Goal: Task Accomplishment & Management: Manage account settings

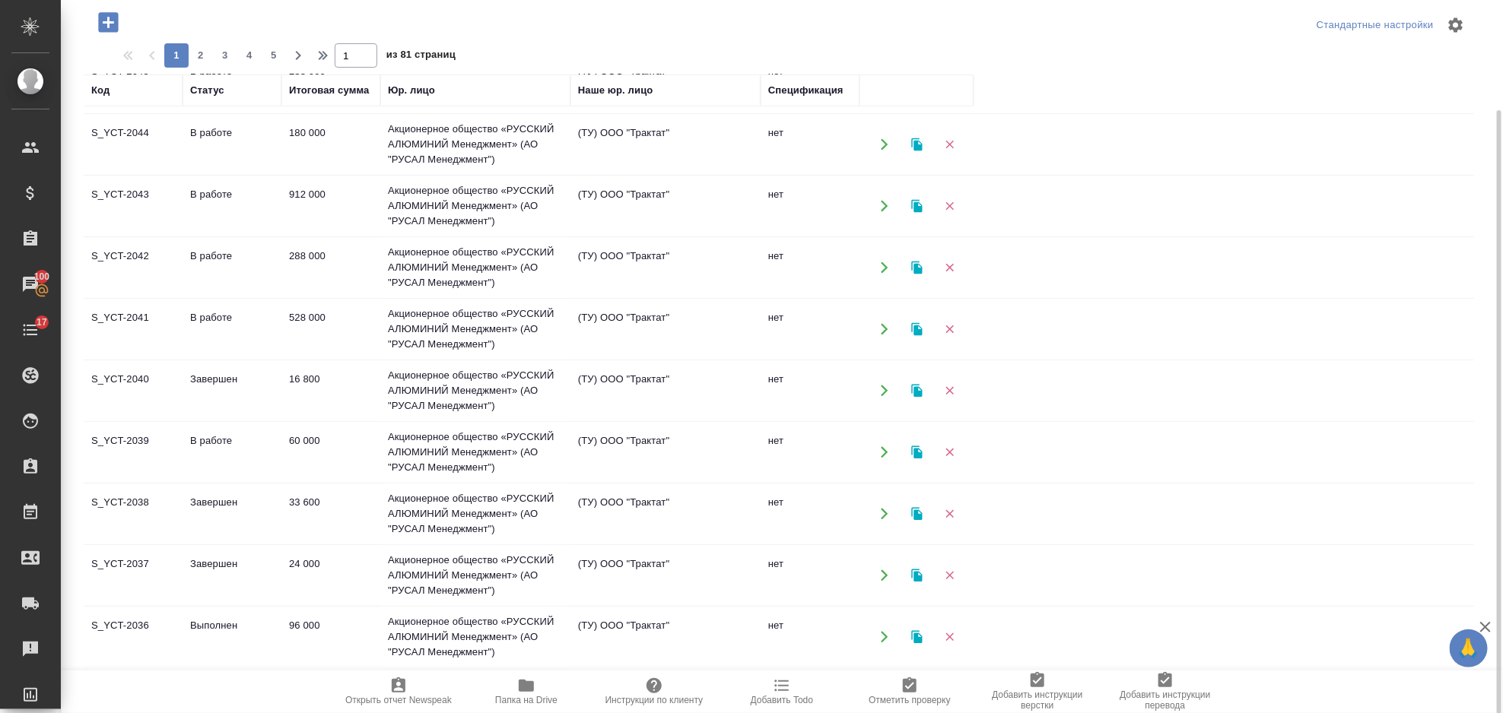
scroll to position [101, 0]
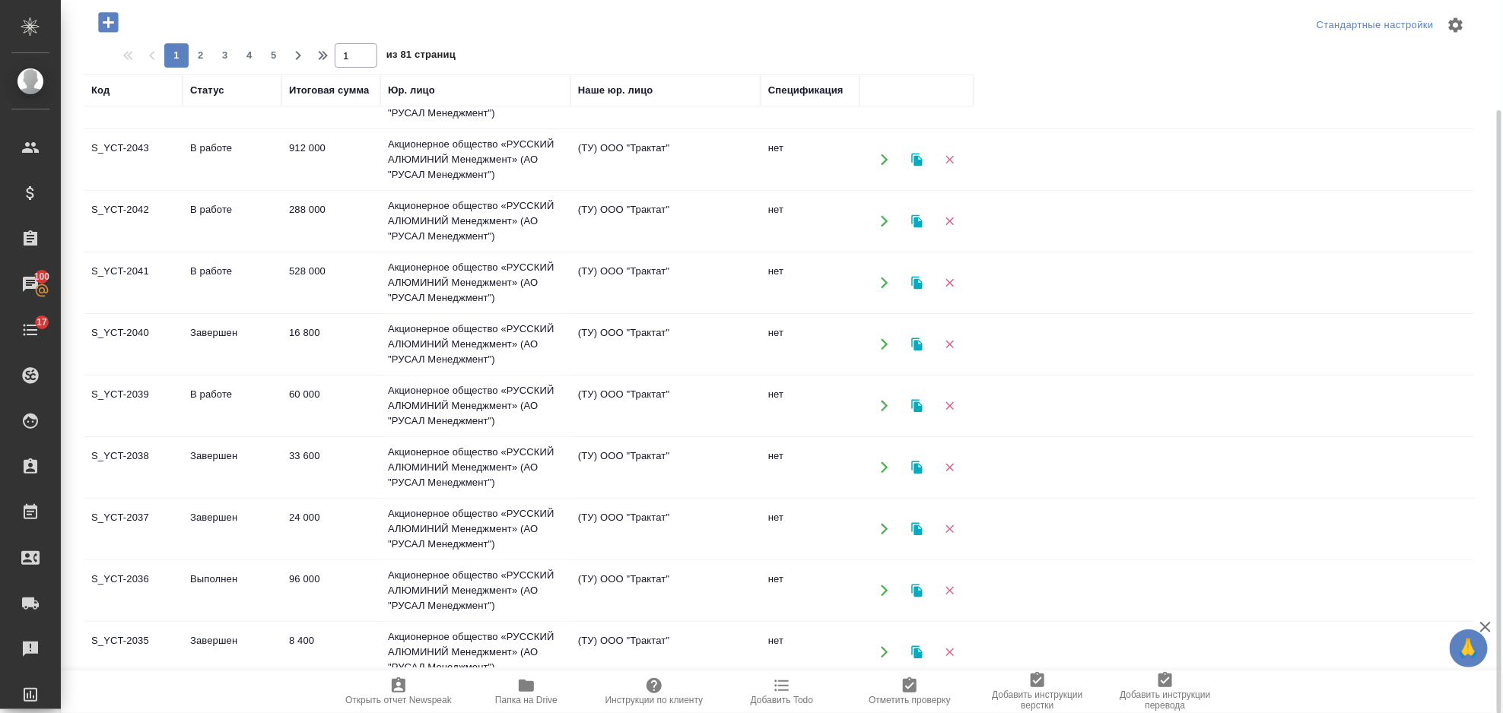
click at [427, 412] on td "Акционерное общество «РУССКИЙ АЛЮМИНИЙ Менеджмент» (АО "РУСАЛ Менеджмент")" at bounding box center [475, 406] width 190 height 61
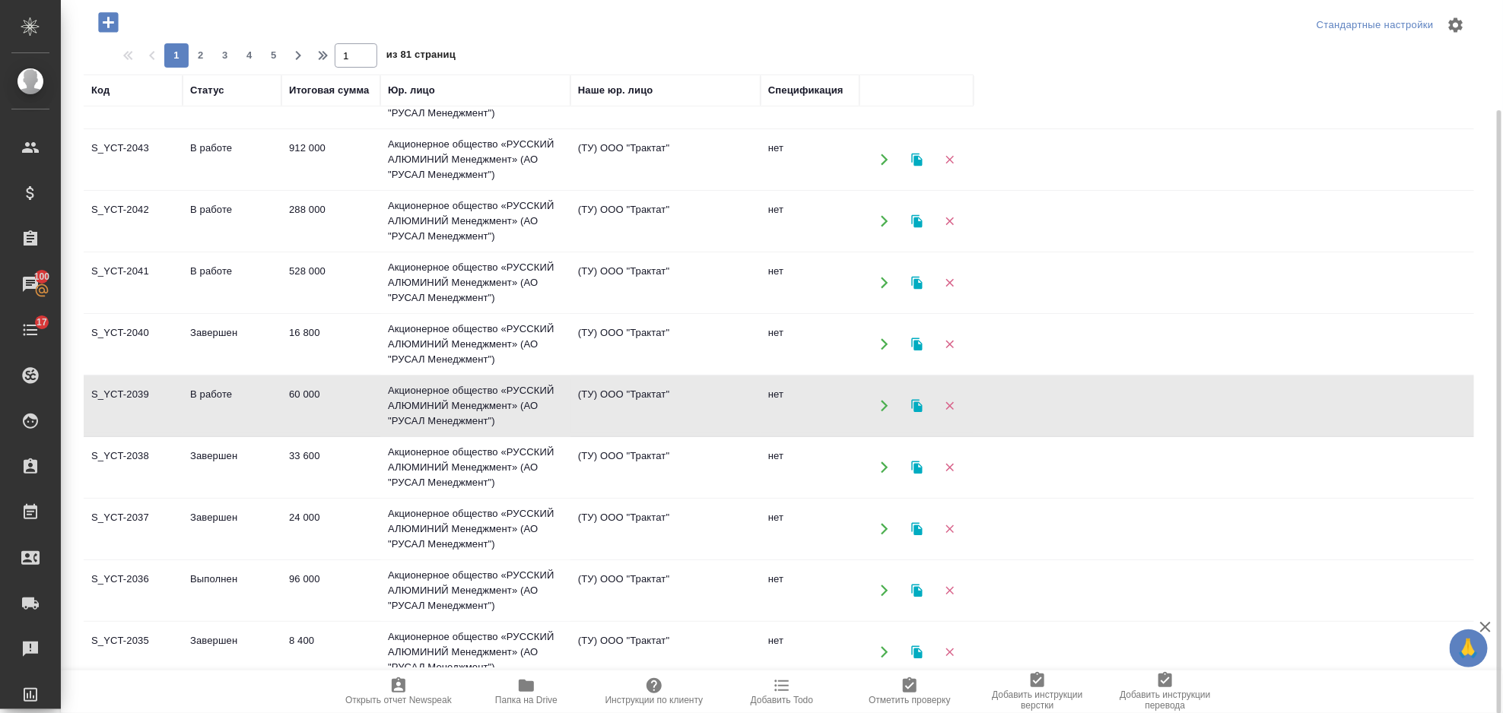
click at [427, 412] on td "Акционерное общество «РУССКИЙ АЛЮМИНИЙ Менеджмент» (АО "РУСАЛ Менеджмент")" at bounding box center [475, 406] width 190 height 61
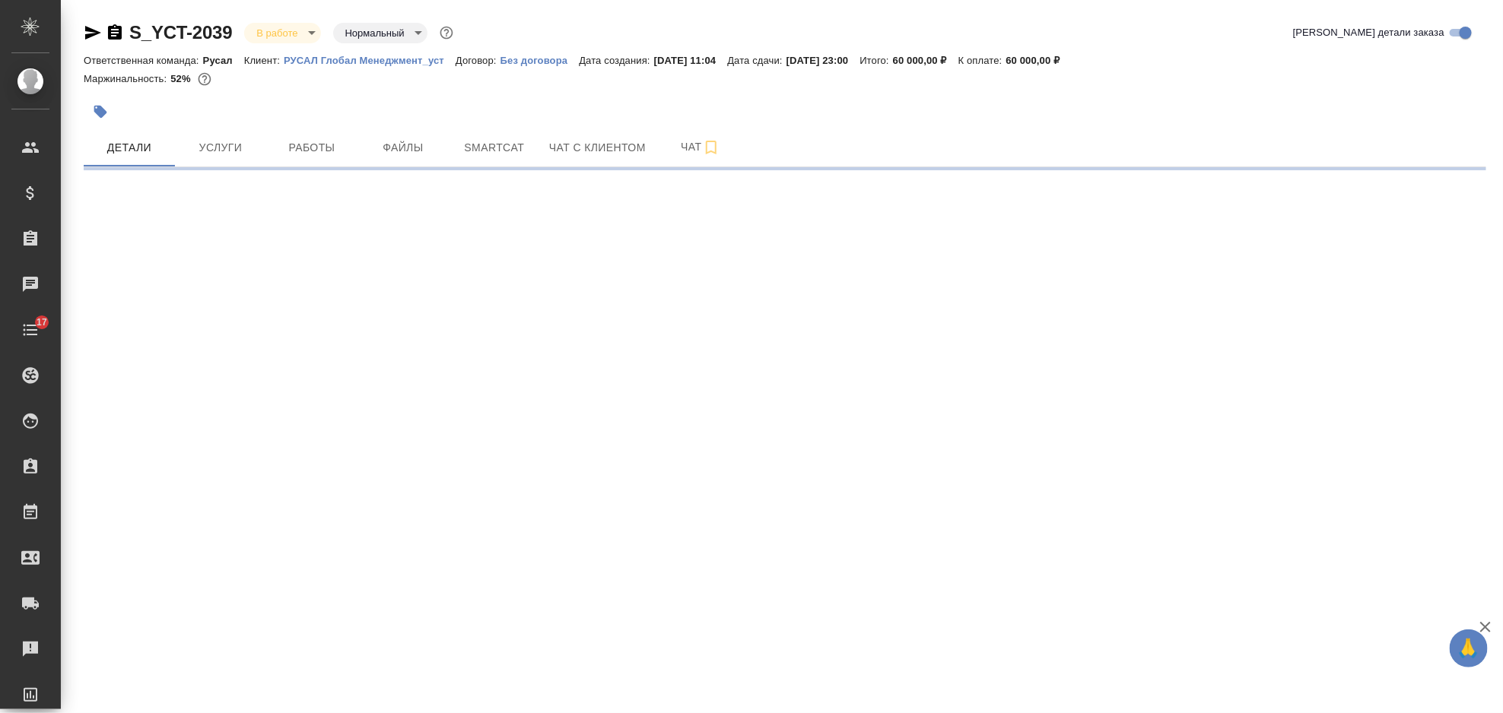
select select "RU"
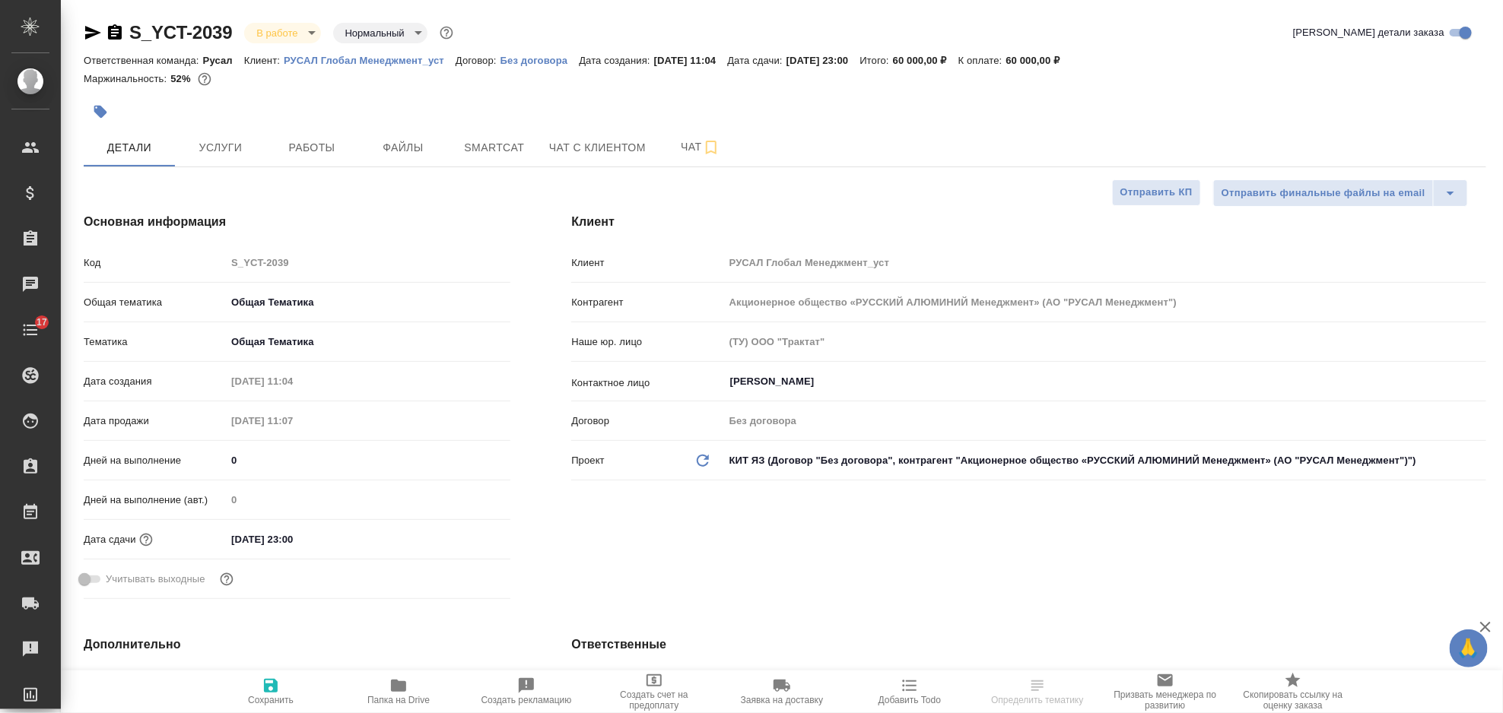
type textarea "x"
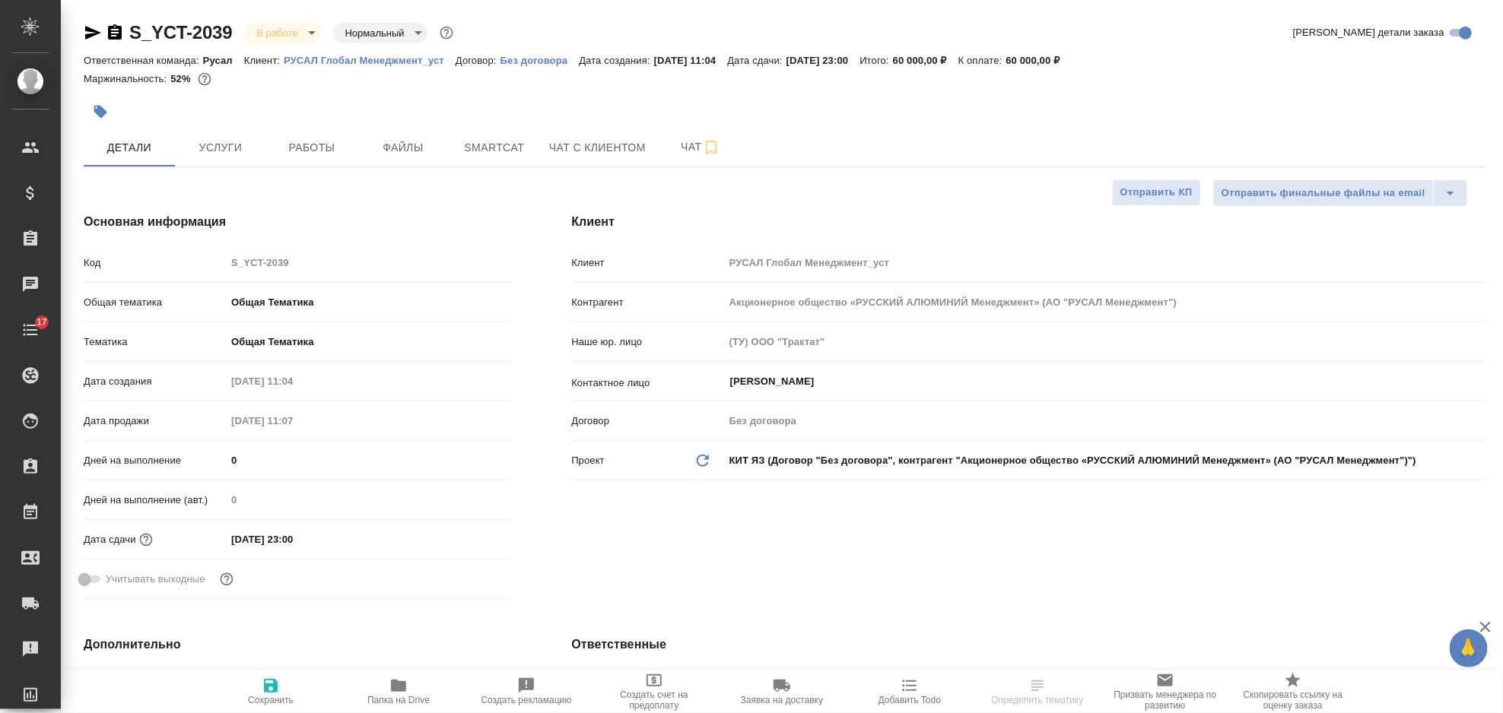
type textarea "x"
type input "Васильев Евгений"
click at [323, 144] on span "Работы" at bounding box center [311, 147] width 73 height 19
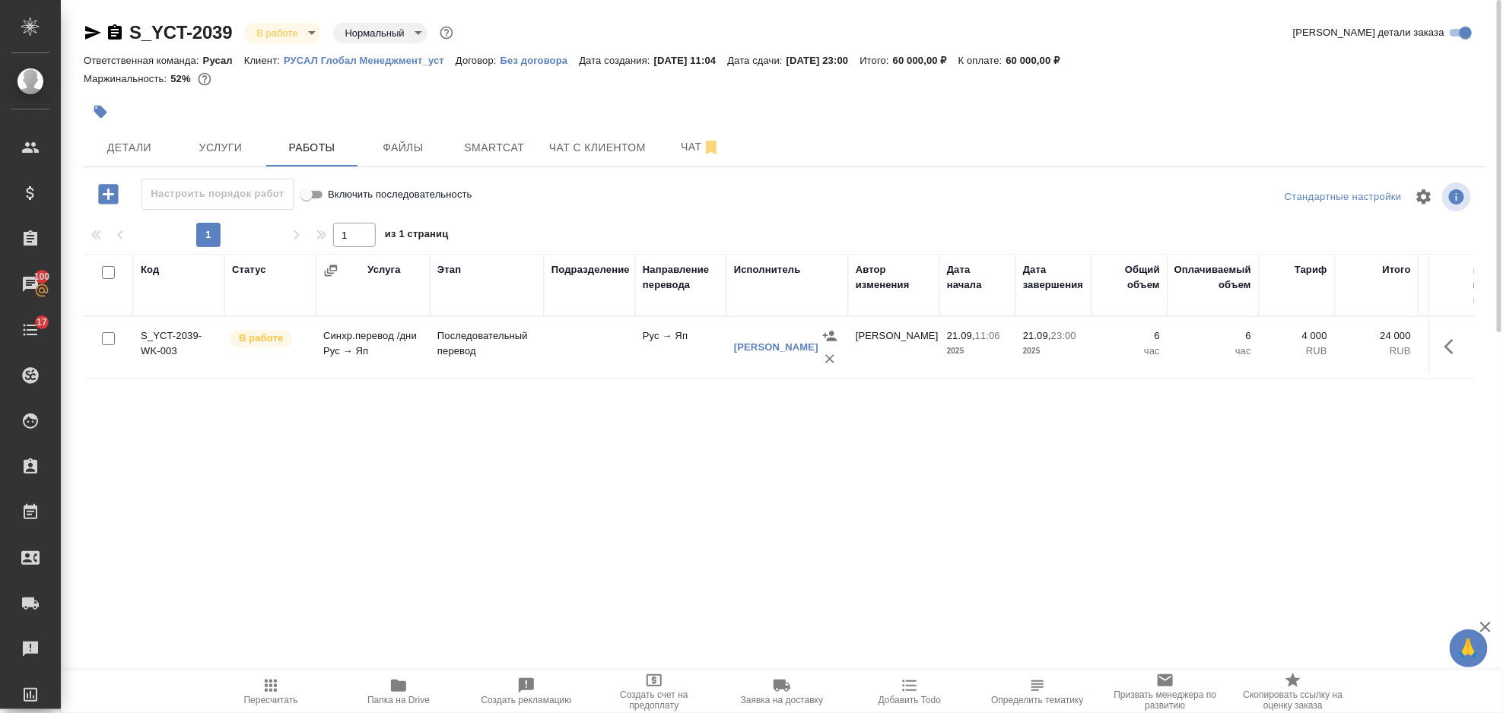
click at [1459, 350] on icon "button" at bounding box center [1453, 347] width 18 height 18
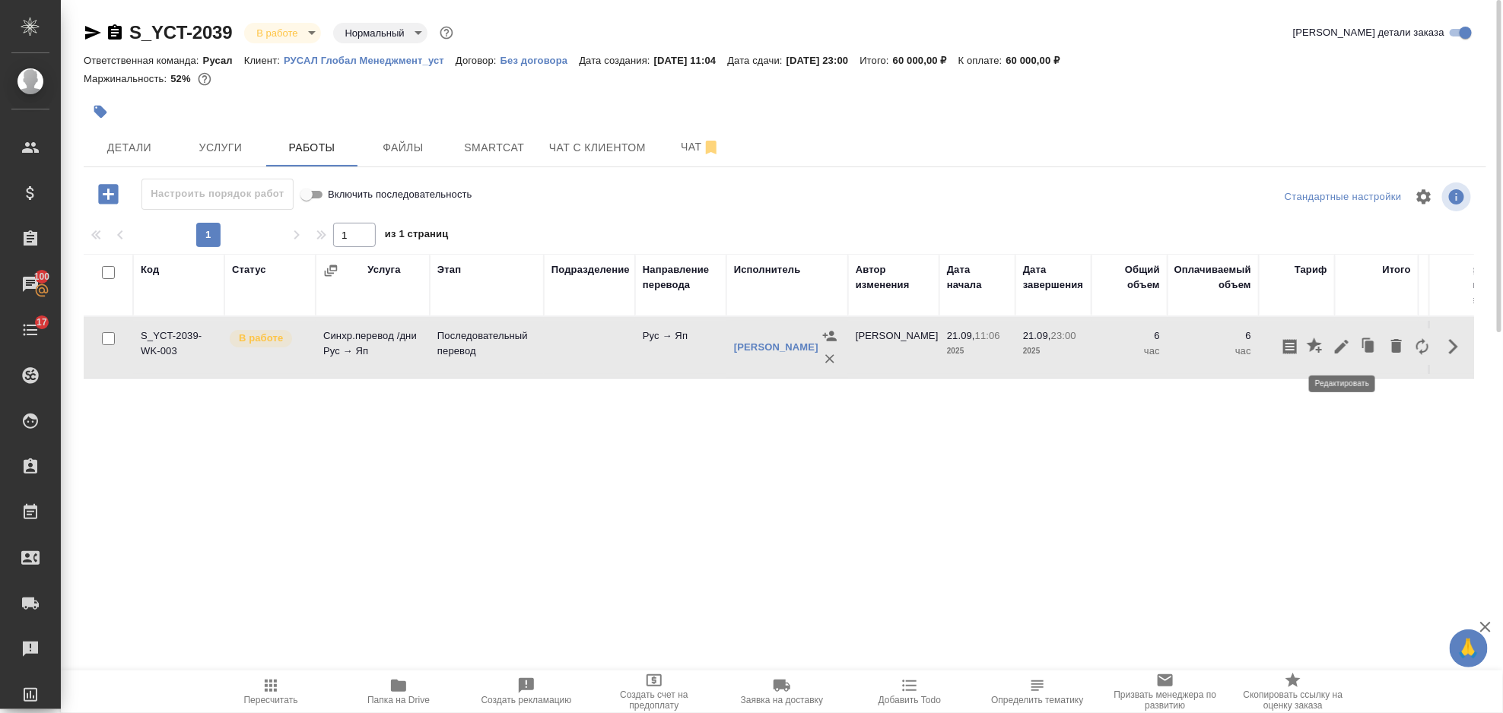
click at [1340, 344] on icon "button" at bounding box center [1341, 347] width 18 height 18
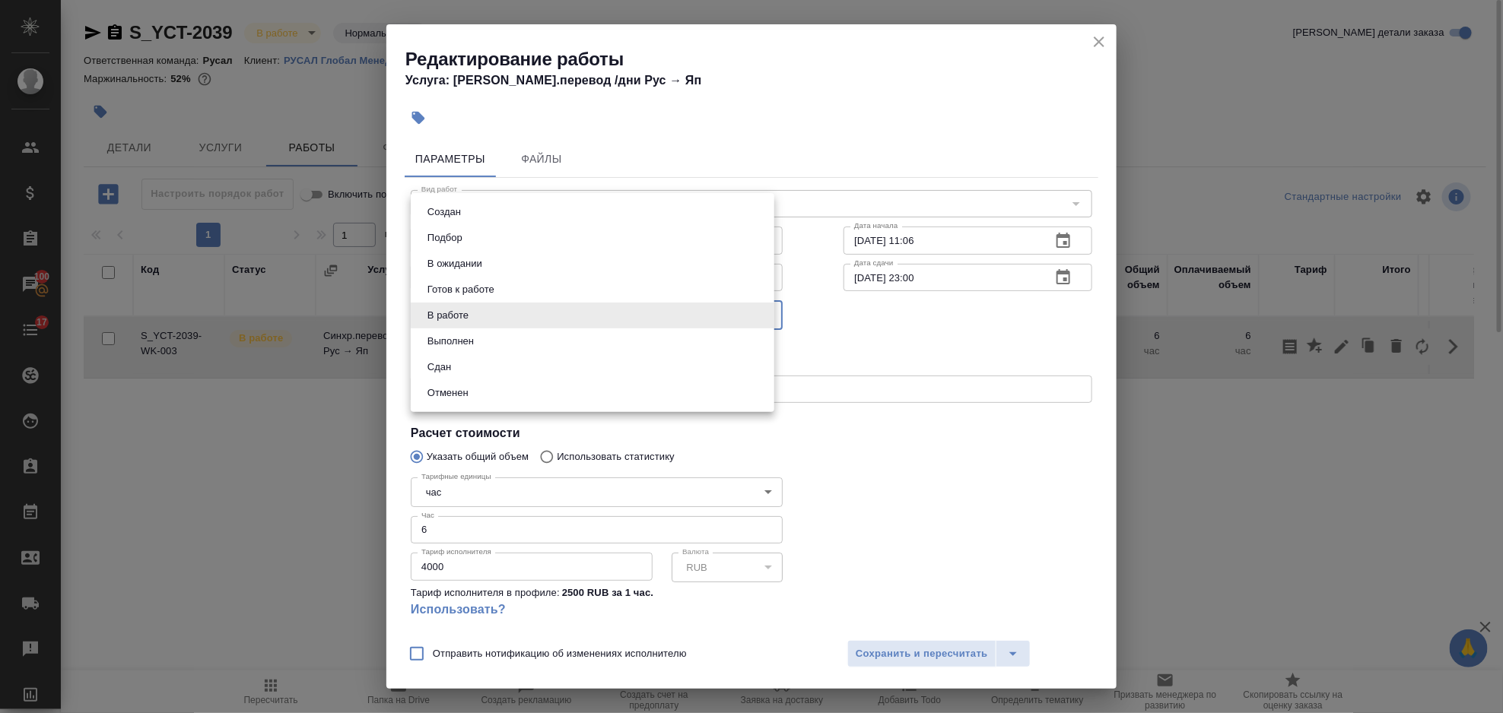
click at [541, 304] on body "🙏 .cls-1 fill:#fff; AWATERA Gorlenko Yuliua Клиенты Спецификации Заказы 100 Чат…" at bounding box center [751, 356] width 1503 height 713
click at [479, 370] on li "Сдан" at bounding box center [592, 367] width 363 height 26
type input "closed"
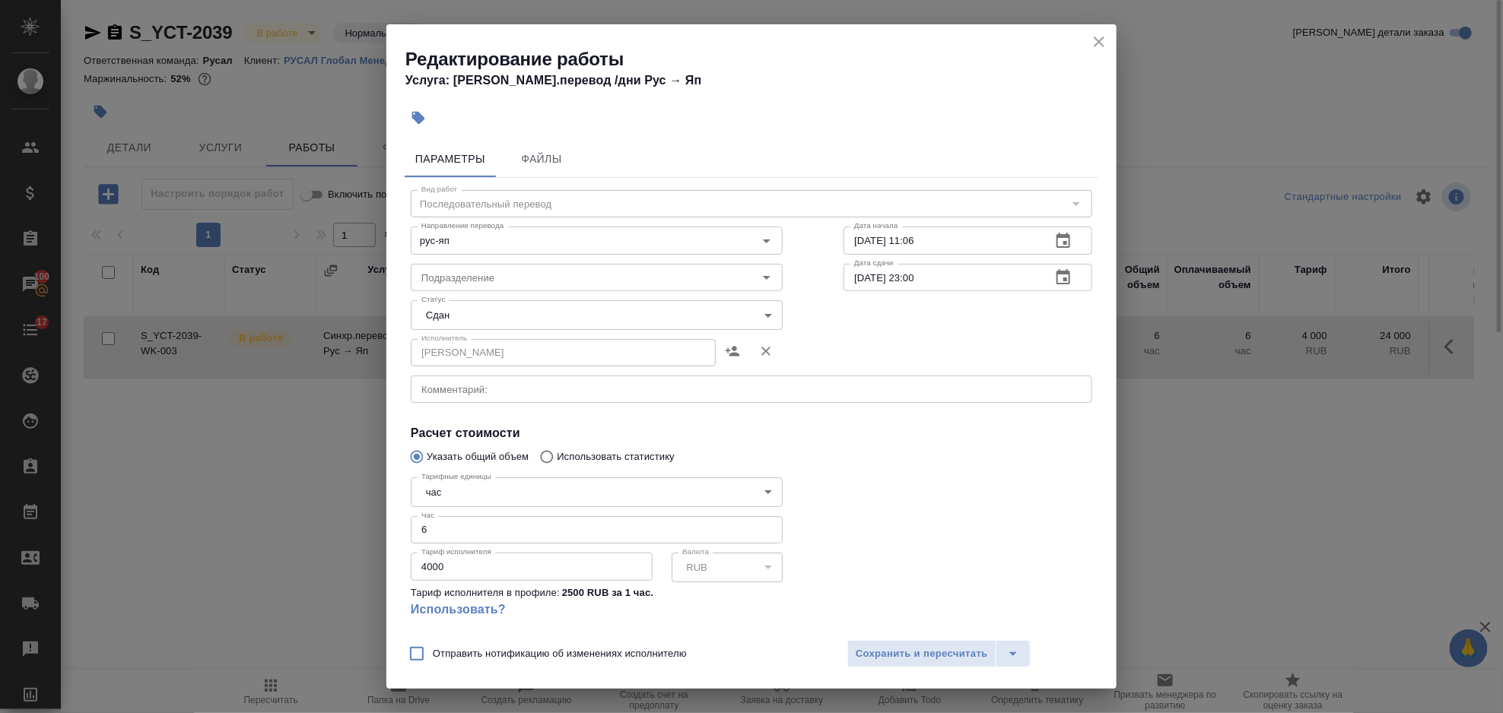
click at [891, 670] on div "Отправить нотификацию об изменениях исполнителю Сохранить и пересчитать" at bounding box center [751, 659] width 730 height 59
click at [881, 657] on span "Сохранить и пересчитать" at bounding box center [921, 654] width 132 height 17
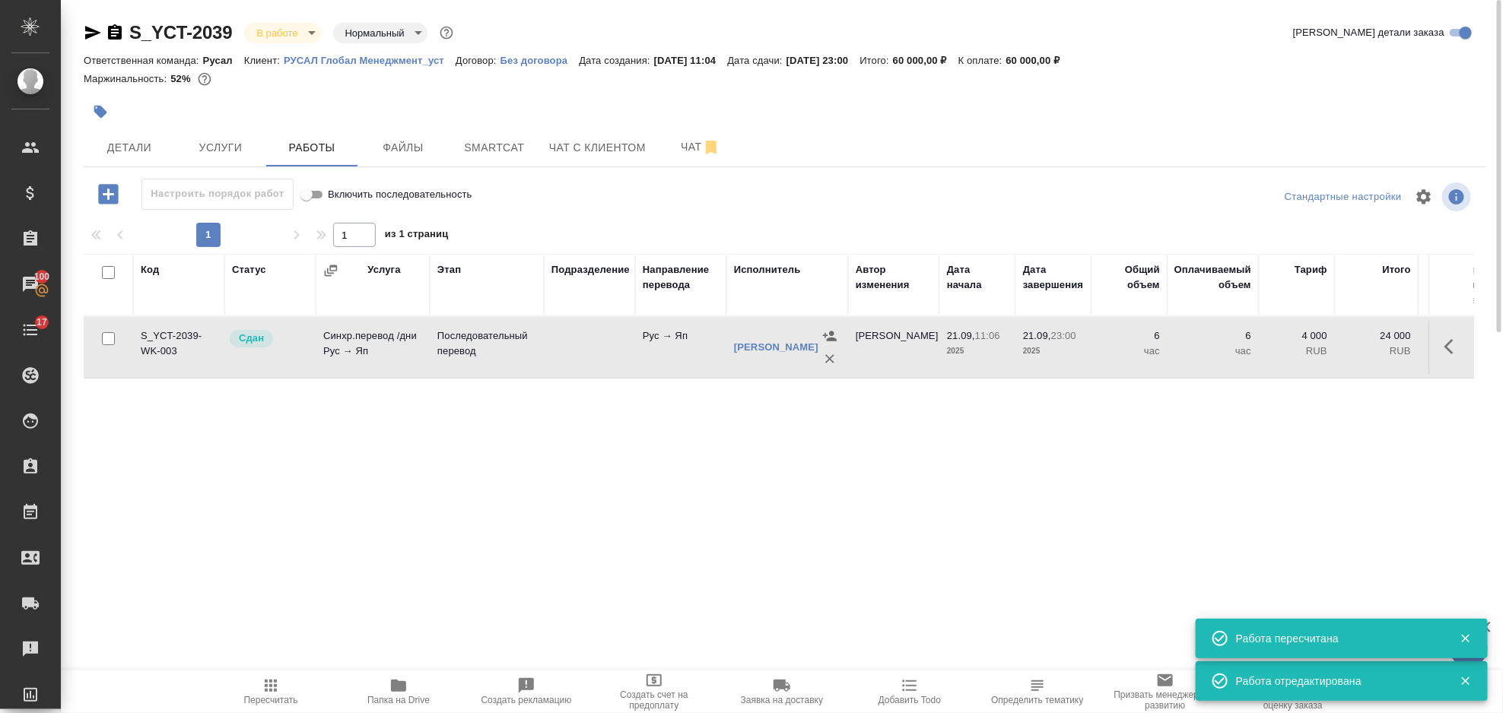
click at [291, 25] on body "🙏 .cls-1 fill:#fff; AWATERA Gorlenko Yuliua Клиенты Спецификации Заказы 100 Чат…" at bounding box center [751, 356] width 1503 height 713
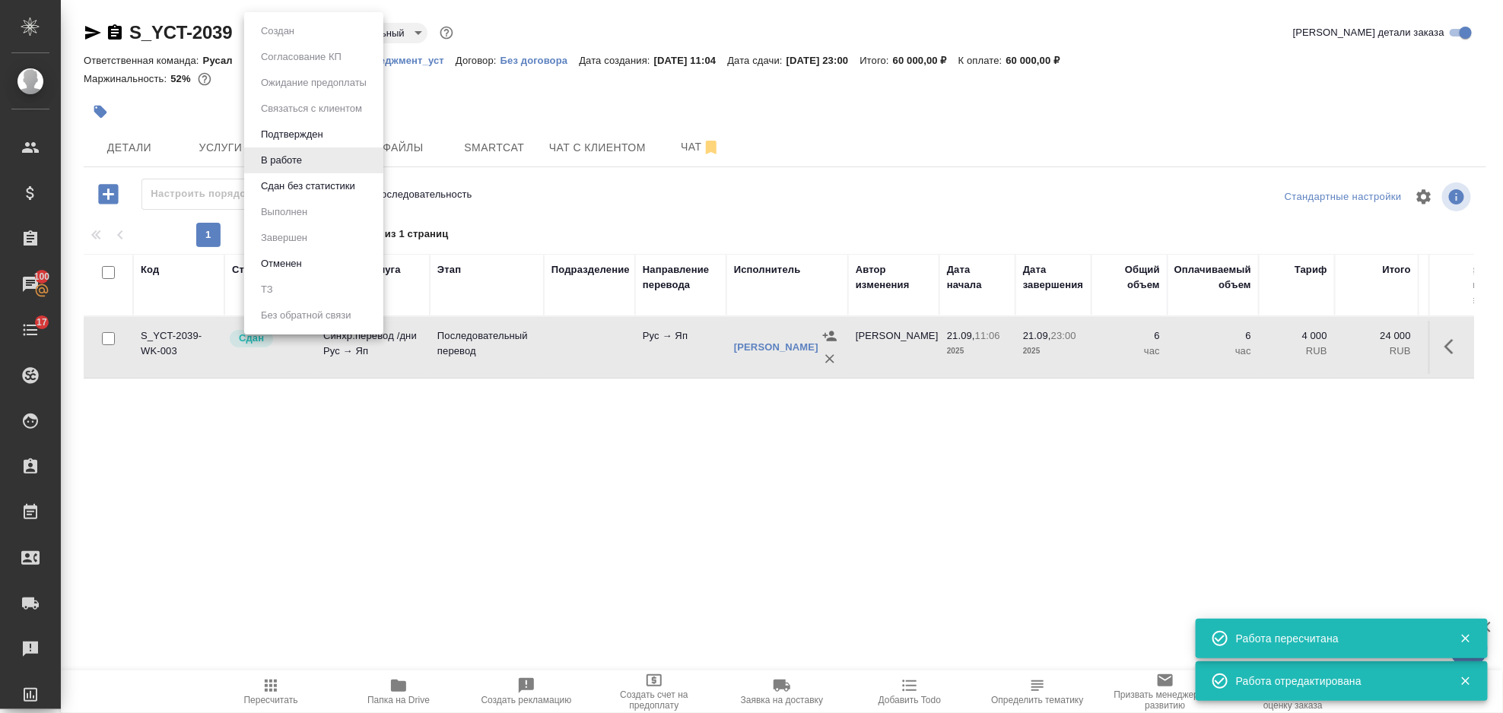
click at [299, 195] on li "Сдан без статистики" at bounding box center [313, 186] width 139 height 26
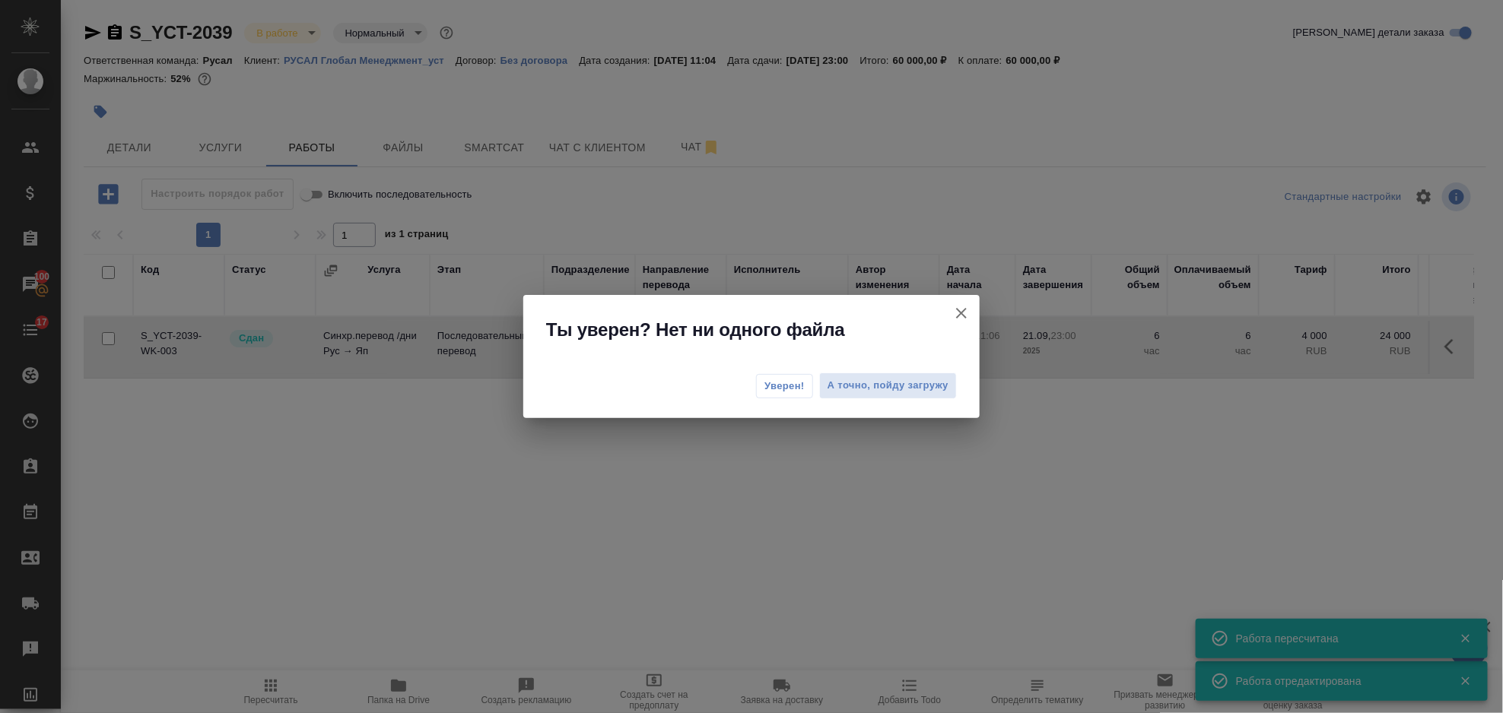
click at [792, 386] on span "Уверен!" at bounding box center [784, 386] width 40 height 15
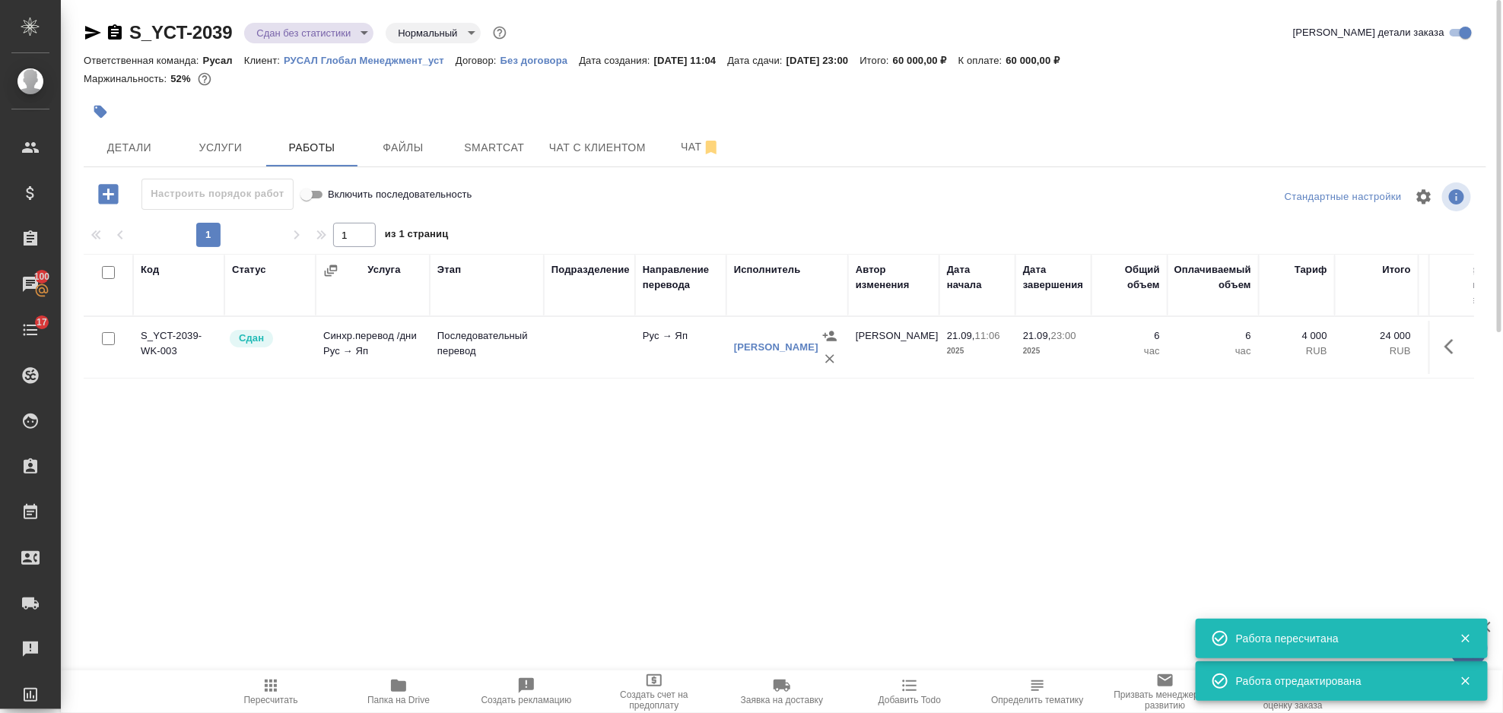
click at [322, 33] on body "🙏 .cls-1 fill:#fff; AWATERA Gorlenko Yuliua Клиенты Спецификации Заказы 100 Чат…" at bounding box center [751, 356] width 1503 height 713
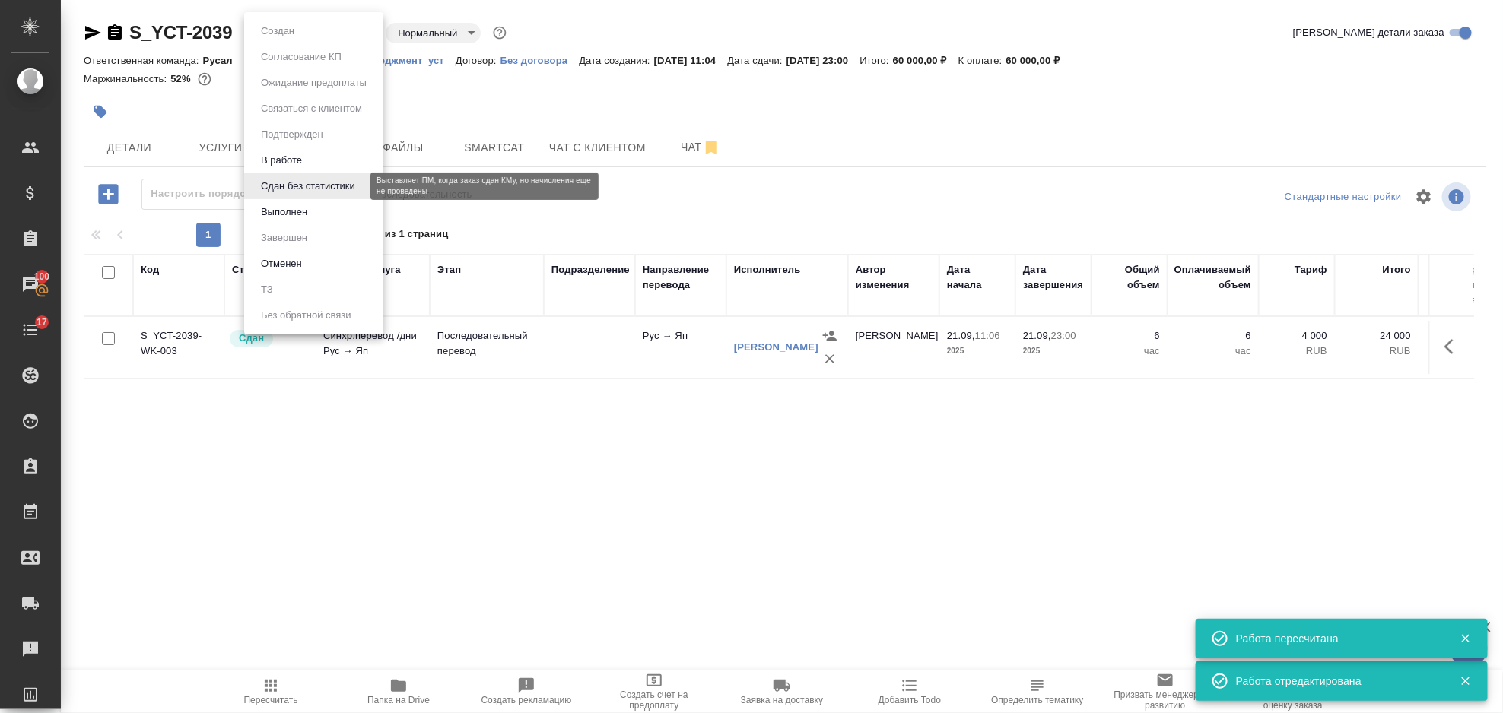
click at [327, 223] on li "Выполнен" at bounding box center [313, 212] width 139 height 26
